Goal: Information Seeking & Learning: Learn about a topic

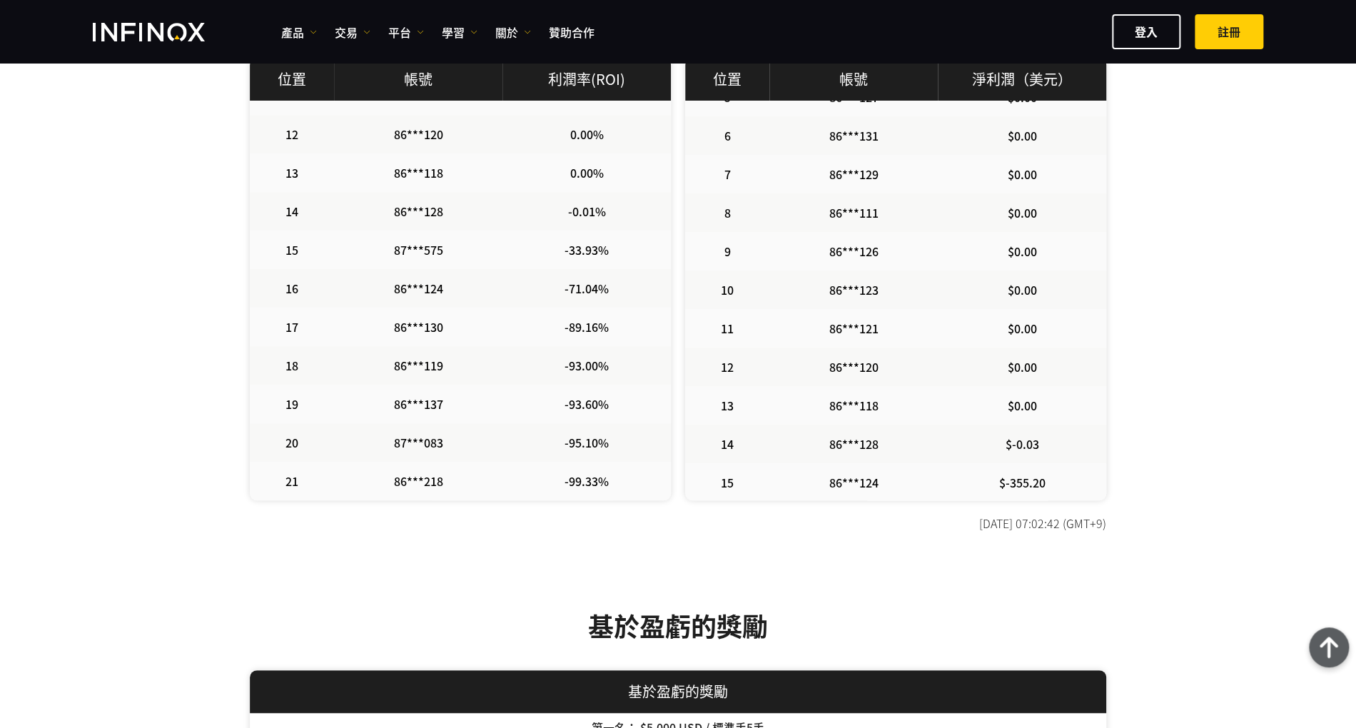
scroll to position [380, 0]
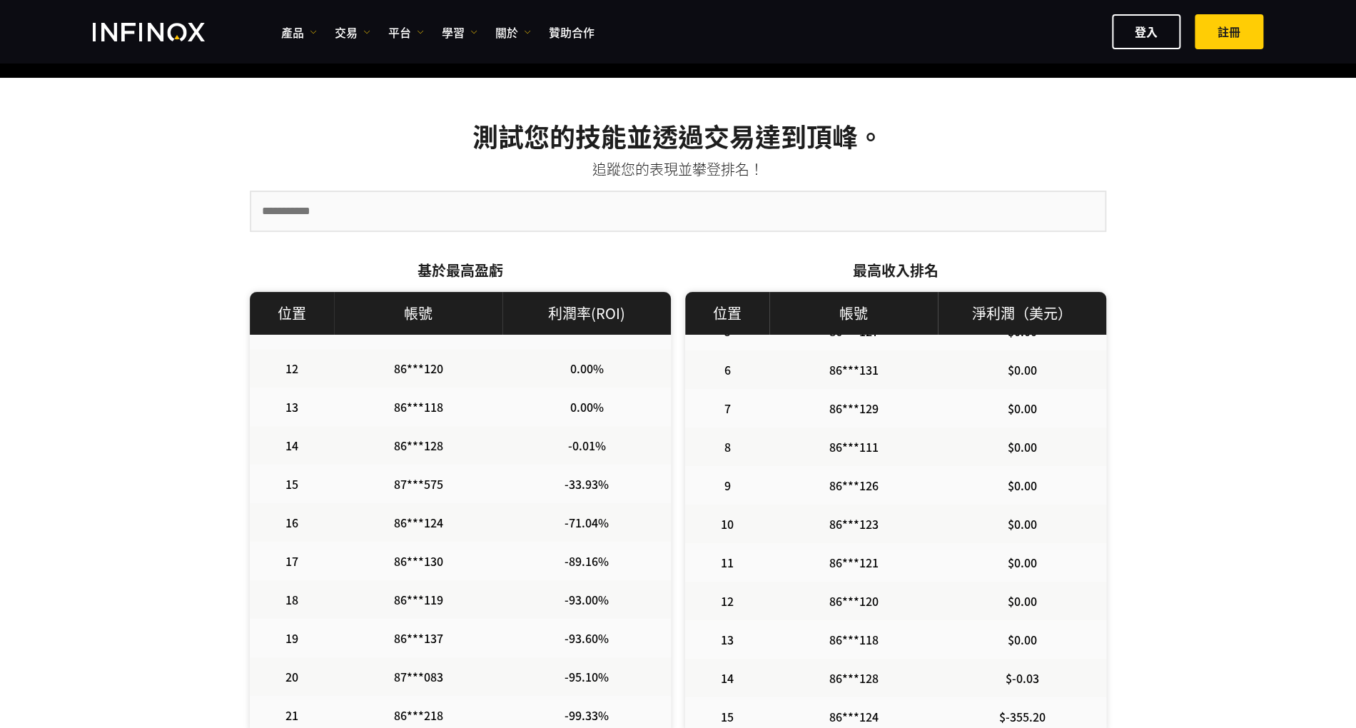
click at [488, 305] on th "帳號" at bounding box center [418, 313] width 168 height 43
click at [479, 264] on strong "基於最高盈虧" at bounding box center [460, 270] width 86 height 21
click at [430, 219] on input "text" at bounding box center [677, 211] width 853 height 39
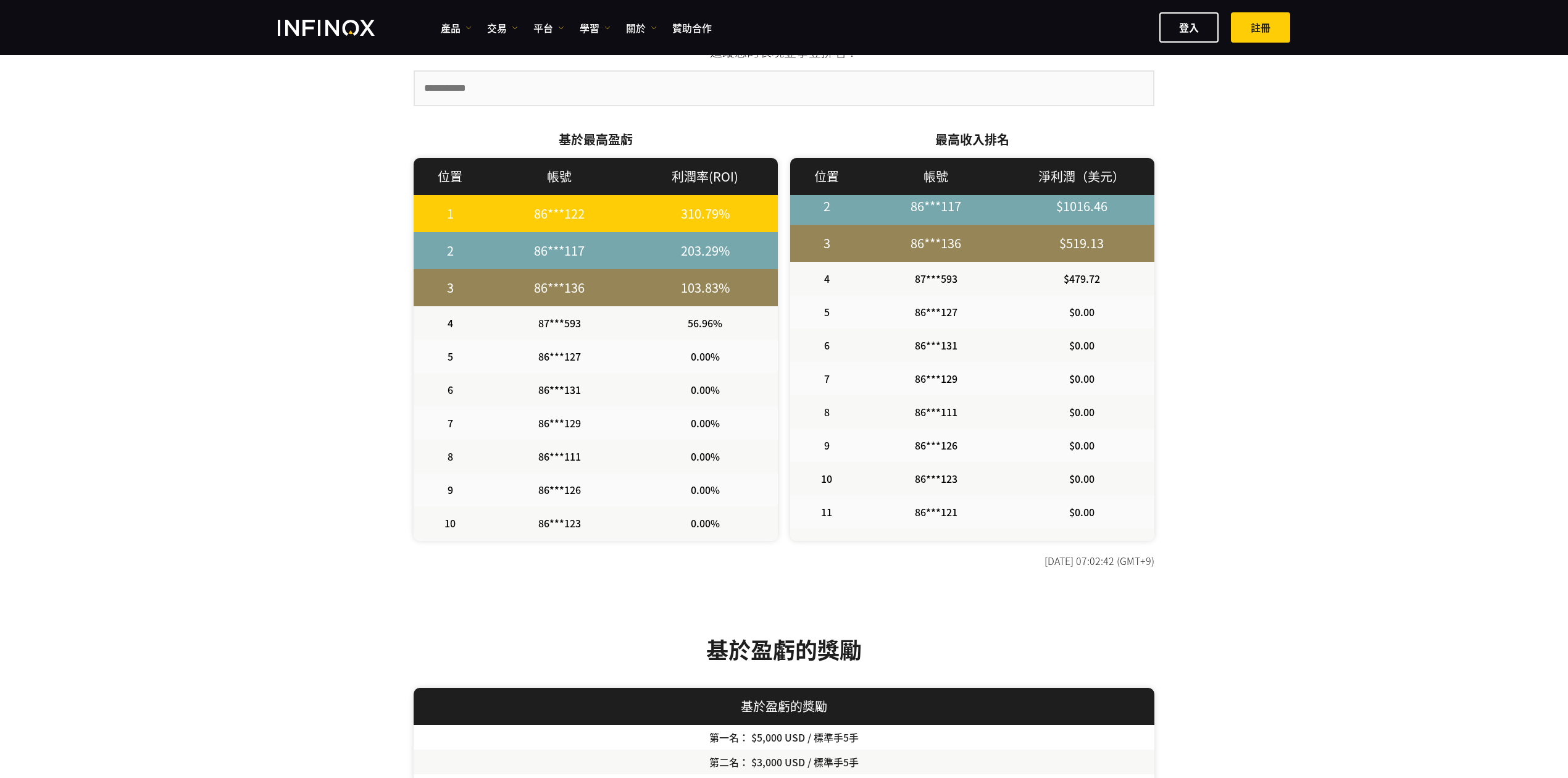
scroll to position [0, 0]
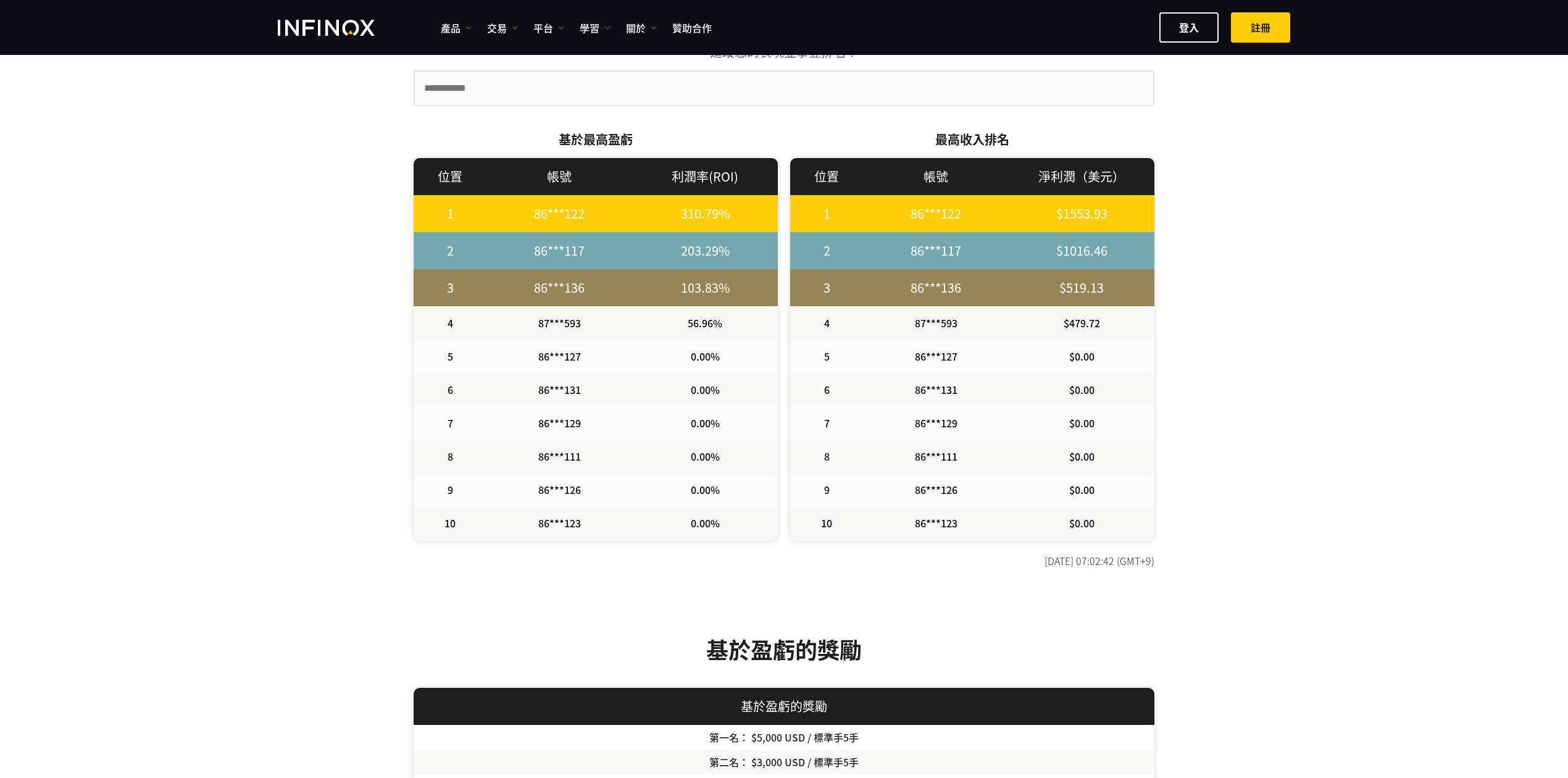
click at [1173, 451] on div "INFINOX 交易大賽 測試您的技能並透過交易達到頂峰。 追蹤您的表現並攀登排名！ 基於最高盈虧 1" at bounding box center [784, 258] width 1568 height 1254
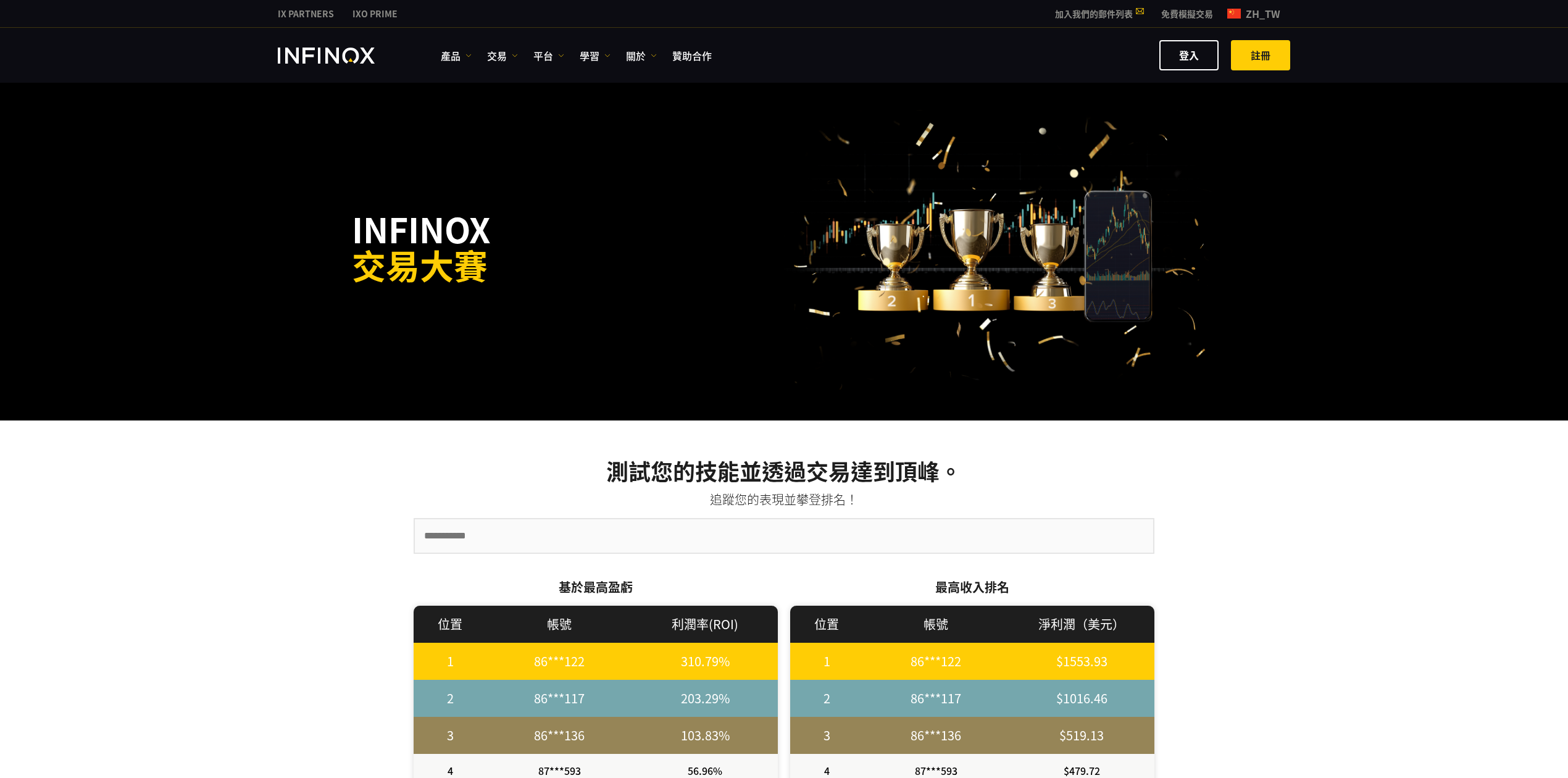
click at [1173, 10] on img at bounding box center [1234, 13] width 14 height 10
click at [1173, 11] on span "zh_tw" at bounding box center [1263, 13] width 44 height 15
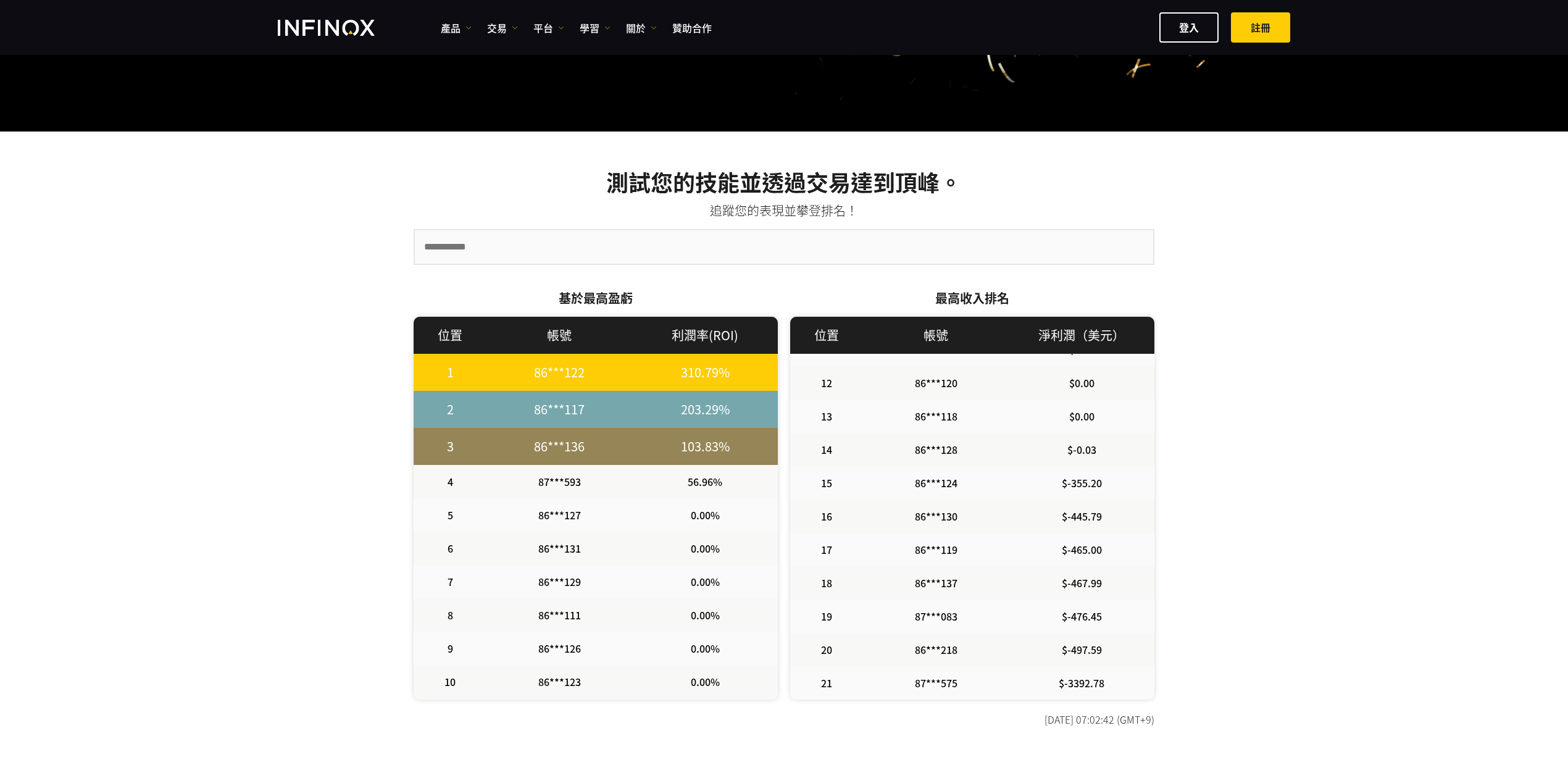
scroll to position [247, 0]
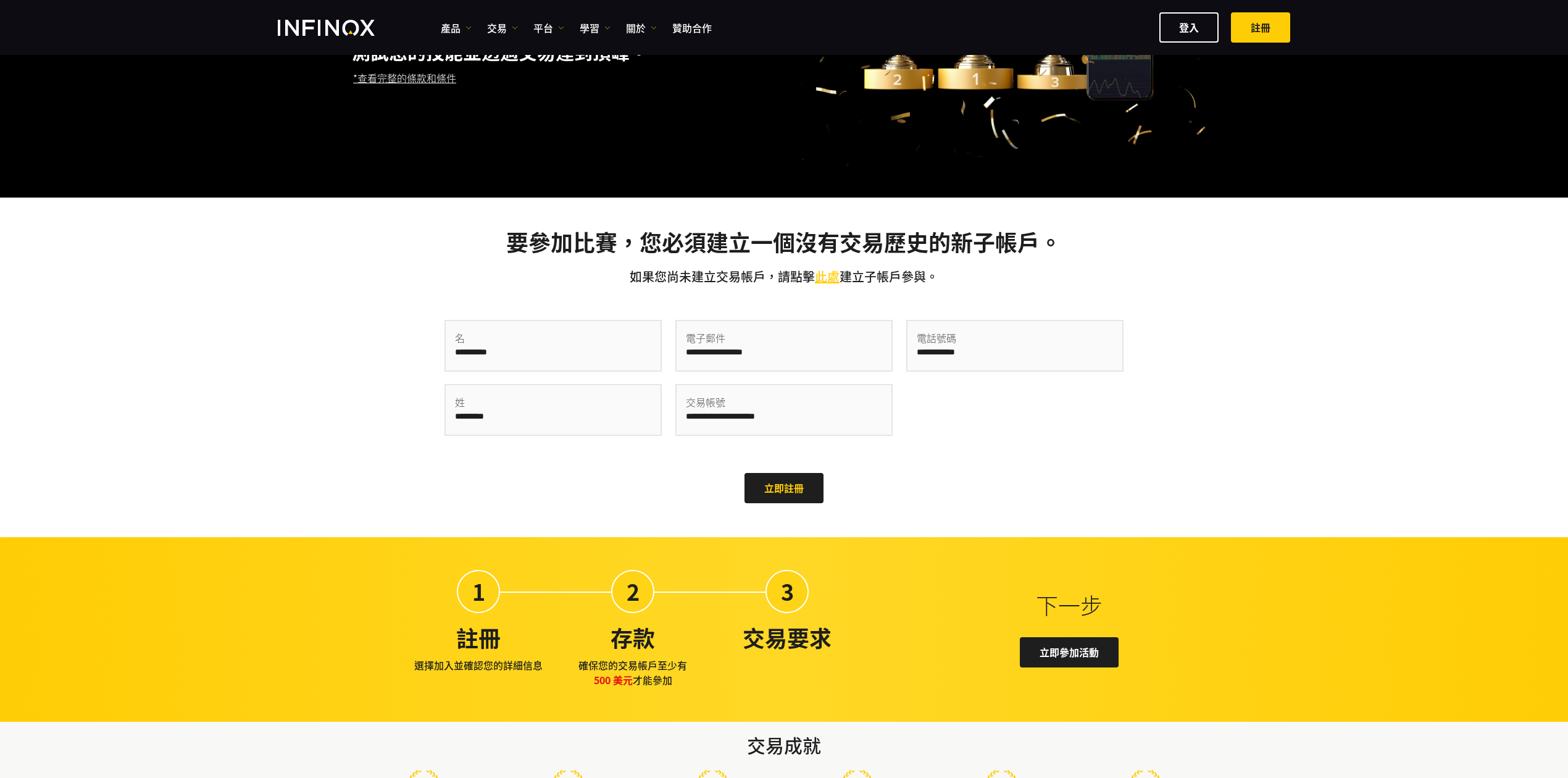
scroll to position [29, 0]
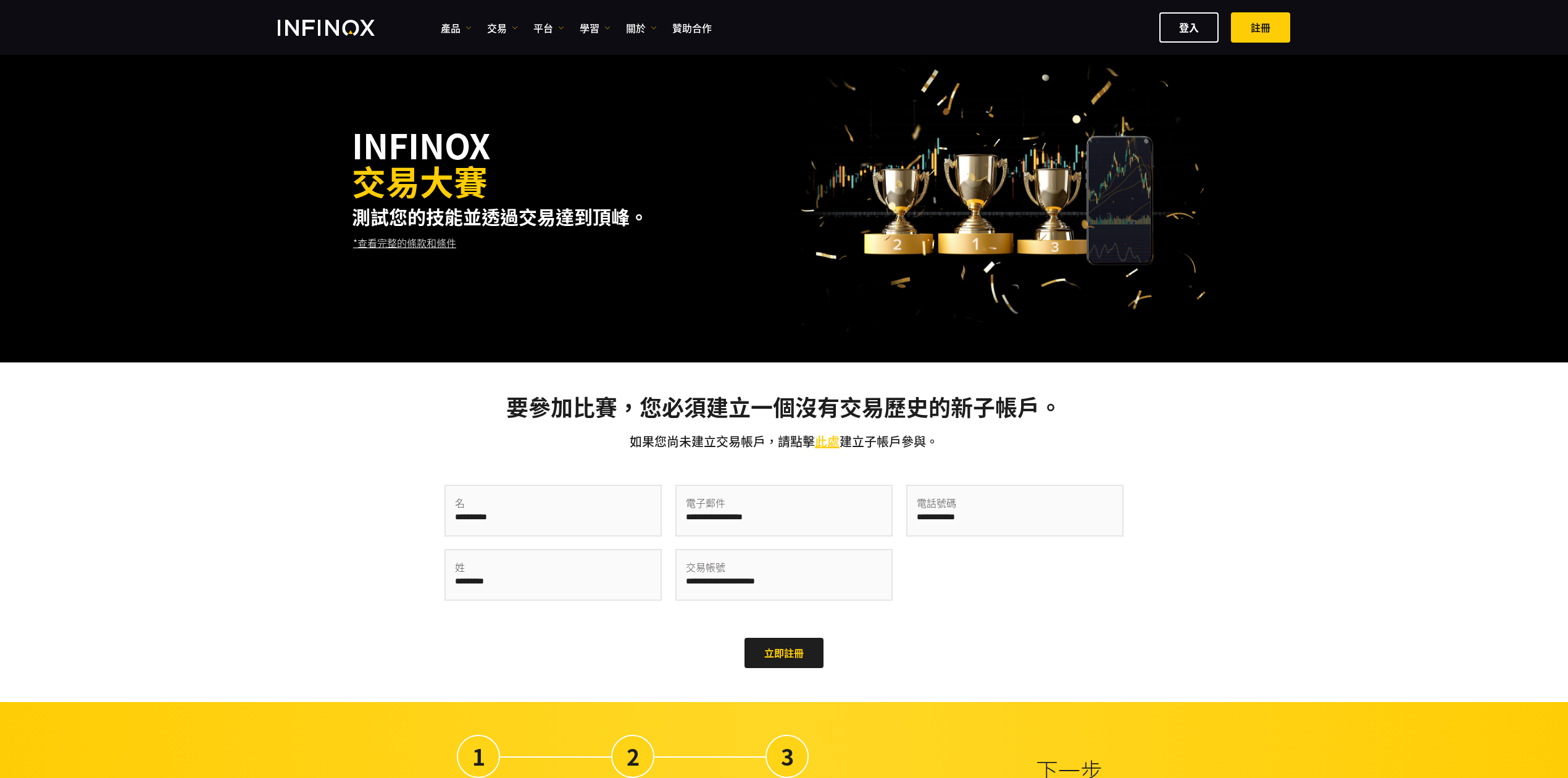
click at [395, 248] on link "*查看完整的條款和條件" at bounding box center [405, 242] width 106 height 30
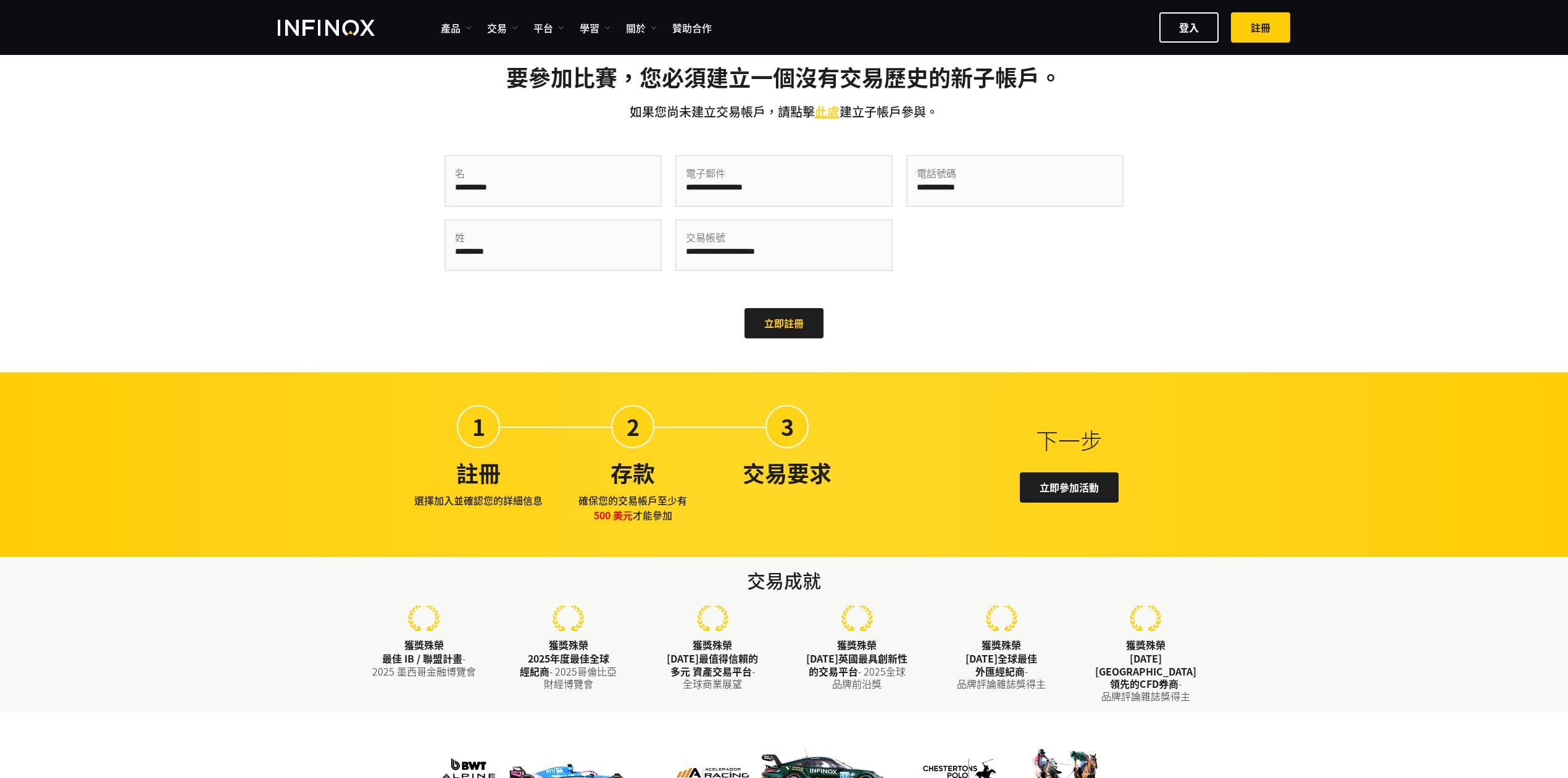
scroll to position [0, 0]
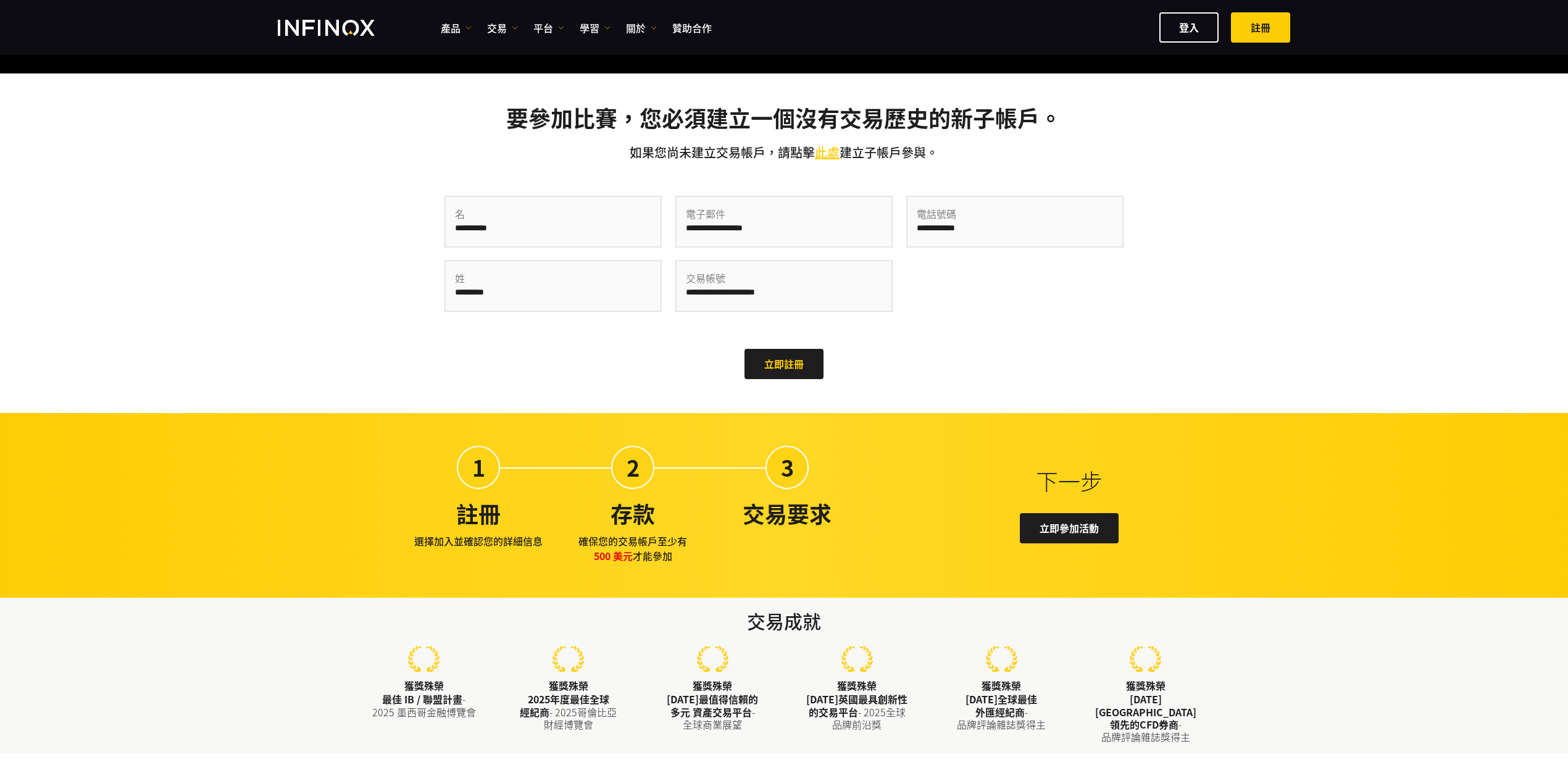
scroll to position [687, 0]
